Goal: Task Accomplishment & Management: Manage account settings

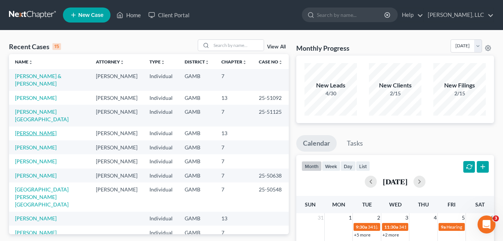
click at [33, 130] on link "[PERSON_NAME]" at bounding box center [36, 133] width 42 height 6
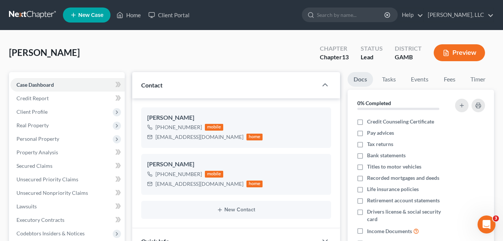
click at [141, 53] on div "Williams, Annette Upgraded Chapter Chapter 13 Status Lead District GAMB Preview" at bounding box center [251, 55] width 485 height 33
click at [133, 49] on div "Williams, Annette Upgraded Chapter Chapter 13 Status Lead District GAMB Preview" at bounding box center [251, 55] width 485 height 33
click at [128, 19] on link "Home" at bounding box center [129, 14] width 32 height 13
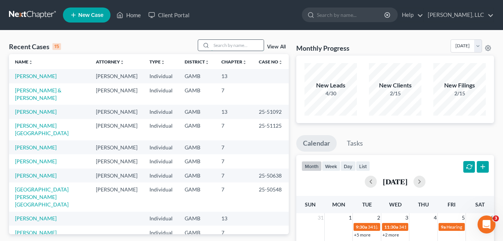
click at [220, 45] on input "search" at bounding box center [237, 45] width 52 height 11
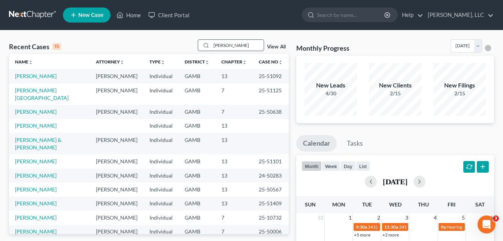
type input "[PERSON_NAME]"
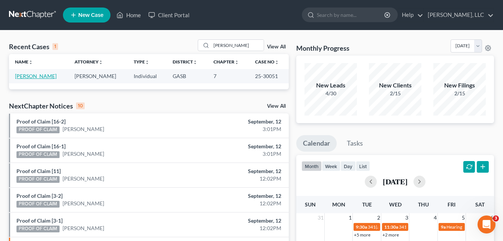
click at [33, 74] on link "[PERSON_NAME]" at bounding box center [36, 76] width 42 height 6
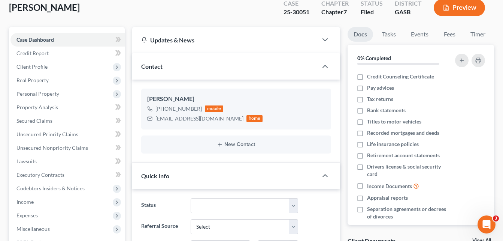
scroll to position [30, 0]
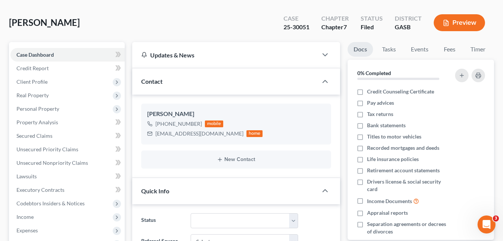
click at [161, 19] on div "[PERSON_NAME] Upgraded Case 25-30051 Chapter Chapter 7 Status Filed District GA…" at bounding box center [251, 25] width 485 height 33
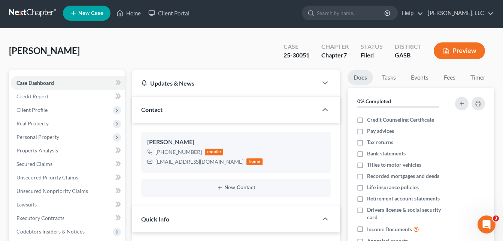
scroll to position [0, 0]
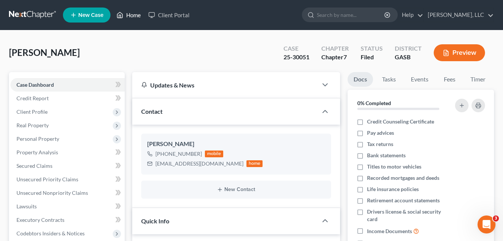
click at [131, 18] on link "Home" at bounding box center [129, 14] width 32 height 13
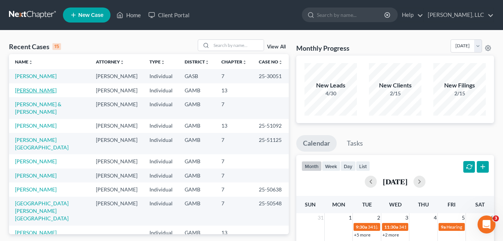
click at [49, 90] on link "[PERSON_NAME]" at bounding box center [36, 90] width 42 height 6
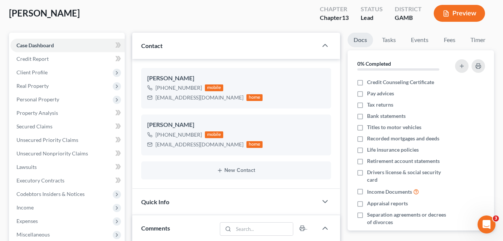
scroll to position [246, 0]
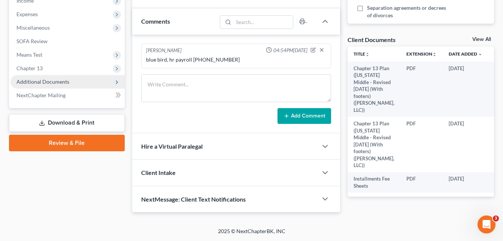
click at [56, 82] on span "Additional Documents" at bounding box center [42, 81] width 53 height 6
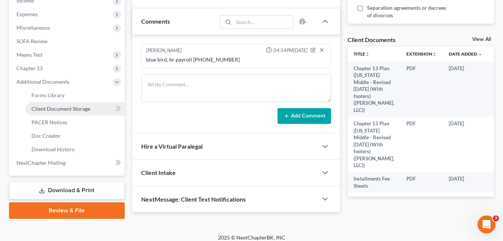
click at [54, 109] on span "Client Document Storage" at bounding box center [60, 108] width 59 height 6
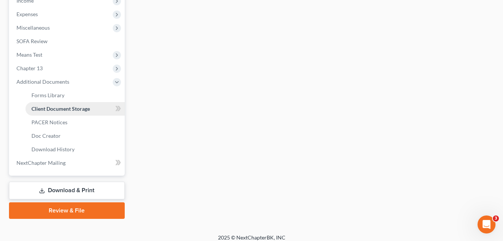
scroll to position [153, 0]
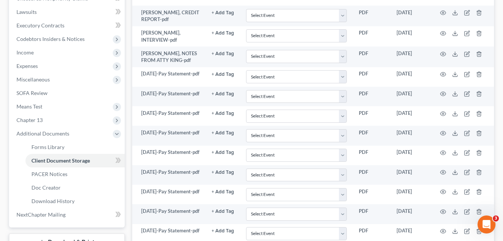
scroll to position [195, 0]
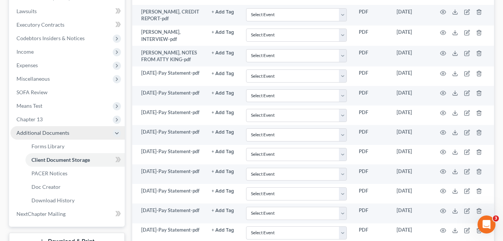
click at [49, 134] on span "Additional Documents" at bounding box center [42, 132] width 53 height 6
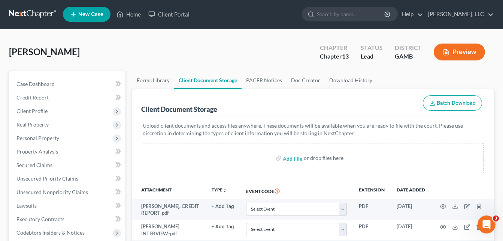
scroll to position [0, 0]
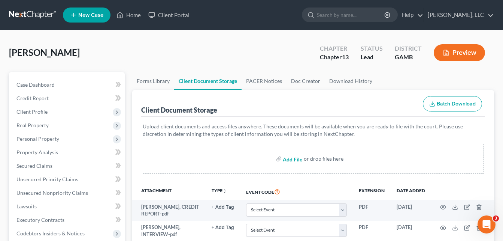
click at [289, 159] on input "file" at bounding box center [292, 158] width 18 height 13
type input "C:\fakepath\[DATE]-Pay Statement.pdf"
click at [294, 159] on input "file" at bounding box center [292, 158] width 18 height 13
type input "C:\fakepath\[DATE]-Pay Statement.pdf"
click at [291, 158] on input "file" at bounding box center [292, 158] width 18 height 13
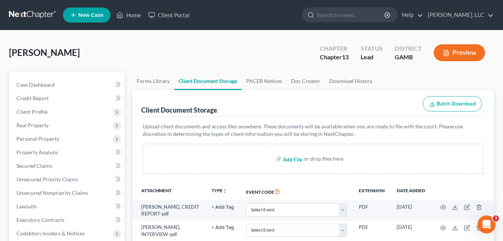
type input "C:\fakepath\[PERSON_NAME] 2024 tax return.pdf"
click at [292, 159] on input "file" at bounding box center [292, 158] width 18 height 13
click at [287, 160] on input "file" at bounding box center [292, 158] width 18 height 13
type input "C:\fakepath\EVICATION LETTER, [PERSON_NAME].pdf"
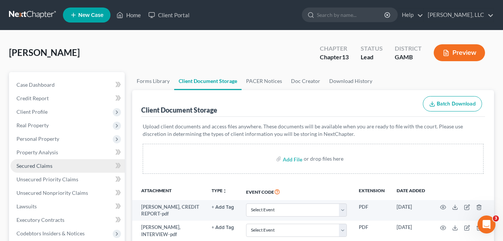
click at [34, 165] on span "Secured Claims" at bounding box center [34, 165] width 36 height 6
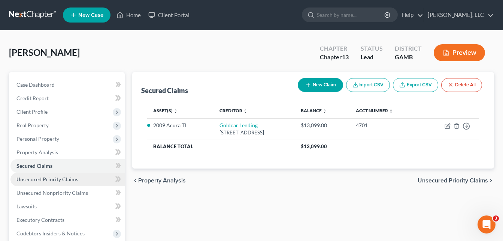
click at [34, 181] on span "Unsecured Priority Claims" at bounding box center [47, 179] width 62 height 6
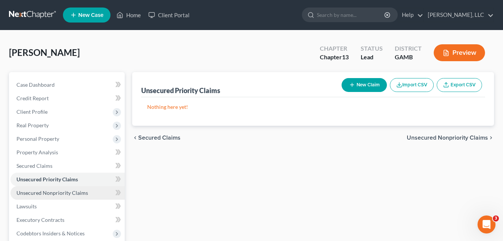
click at [37, 194] on span "Unsecured Nonpriority Claims" at bounding box center [52, 192] width 72 height 6
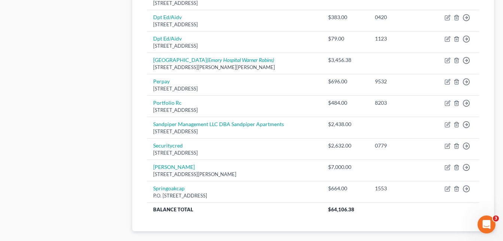
scroll to position [435, 0]
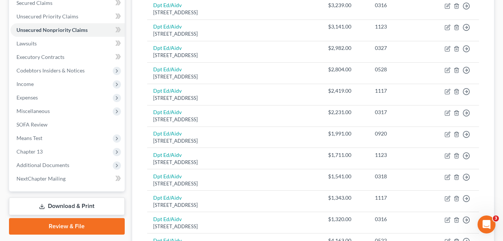
scroll to position [240, 0]
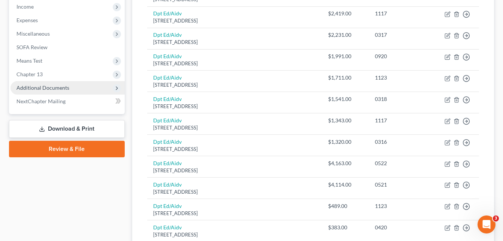
click at [66, 88] on span "Additional Documents" at bounding box center [42, 87] width 53 height 6
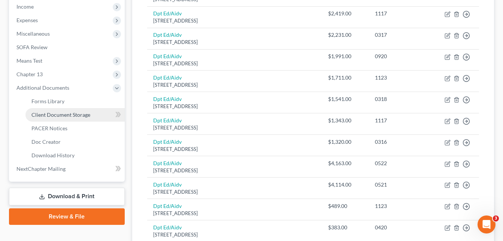
click at [55, 114] on span "Client Document Storage" at bounding box center [60, 114] width 59 height 6
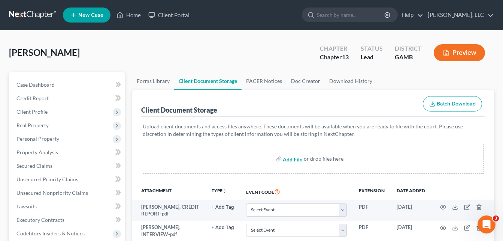
click at [288, 159] on input "file" at bounding box center [292, 158] width 18 height 13
type input "C:\fakepath\[PERSON_NAME], CC.pdf"
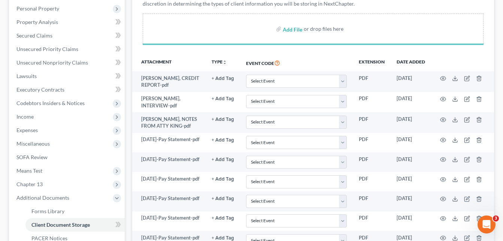
scroll to position [858, 0]
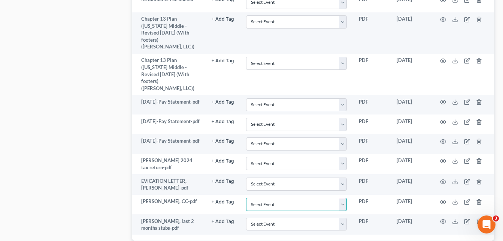
click at [327, 198] on select "Select Event 20 Largest Unsecured Creditors Amended Petition Attachment to Volu…" at bounding box center [296, 204] width 101 height 13
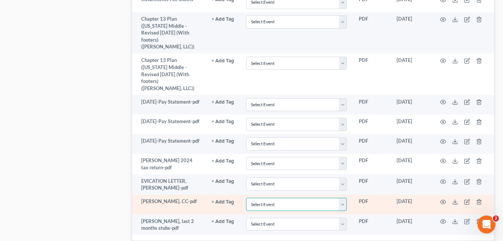
select select "6"
click at [246, 198] on select "Select Event 20 Largest Unsecured Creditors Amended Petition Attachment to Volu…" at bounding box center [296, 204] width 101 height 13
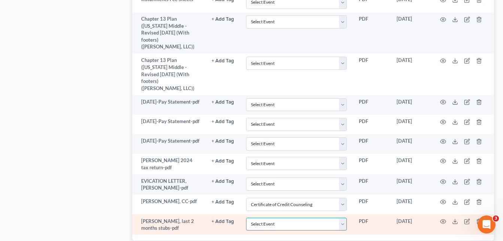
click at [274, 217] on select "Select Event 20 Largest Unsecured Creditors Amended Petition Attachment to Volu…" at bounding box center [296, 223] width 101 height 13
select select "22"
click at [270, 217] on select "Select Event 20 Largest Unsecured Creditors Amended Petition Attachment to Volu…" at bounding box center [296, 223] width 101 height 13
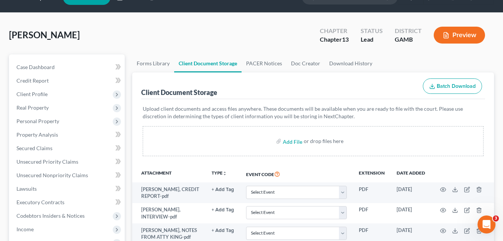
scroll to position [0, 0]
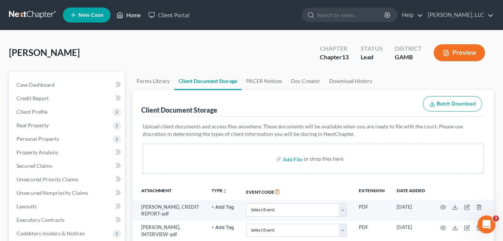
click at [132, 14] on link "Home" at bounding box center [129, 14] width 32 height 13
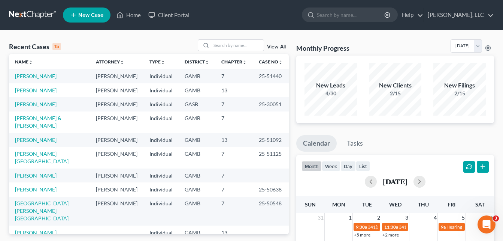
click at [36, 172] on link "[PERSON_NAME]" at bounding box center [36, 175] width 42 height 6
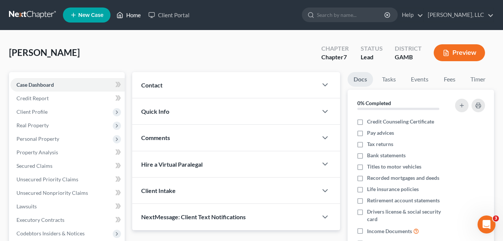
click at [136, 17] on link "Home" at bounding box center [129, 14] width 32 height 13
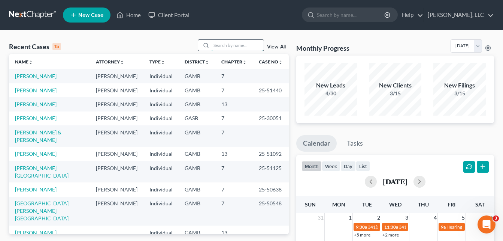
click at [226, 47] on input "search" at bounding box center [237, 45] width 52 height 11
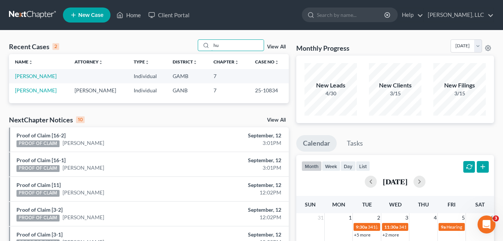
type input "h"
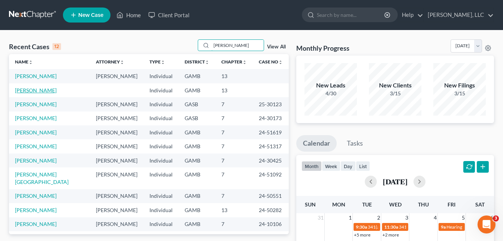
type input "[PERSON_NAME]"
click at [31, 90] on link "[PERSON_NAME]" at bounding box center [36, 90] width 42 height 6
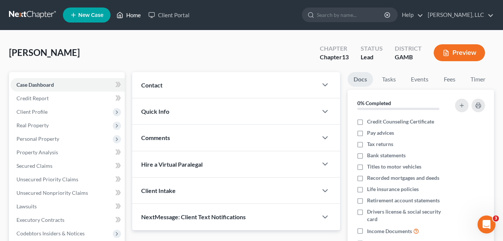
click at [133, 15] on link "Home" at bounding box center [129, 14] width 32 height 13
